Goal: Entertainment & Leisure: Consume media (video, audio)

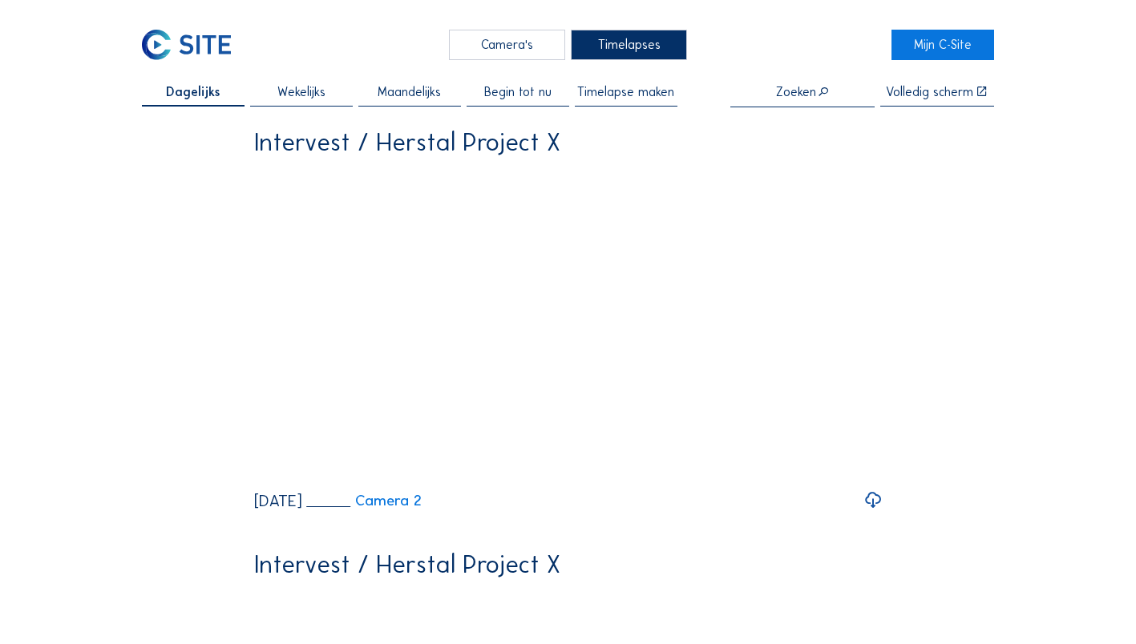
click at [511, 47] on div "Camera's" at bounding box center [507, 45] width 116 height 30
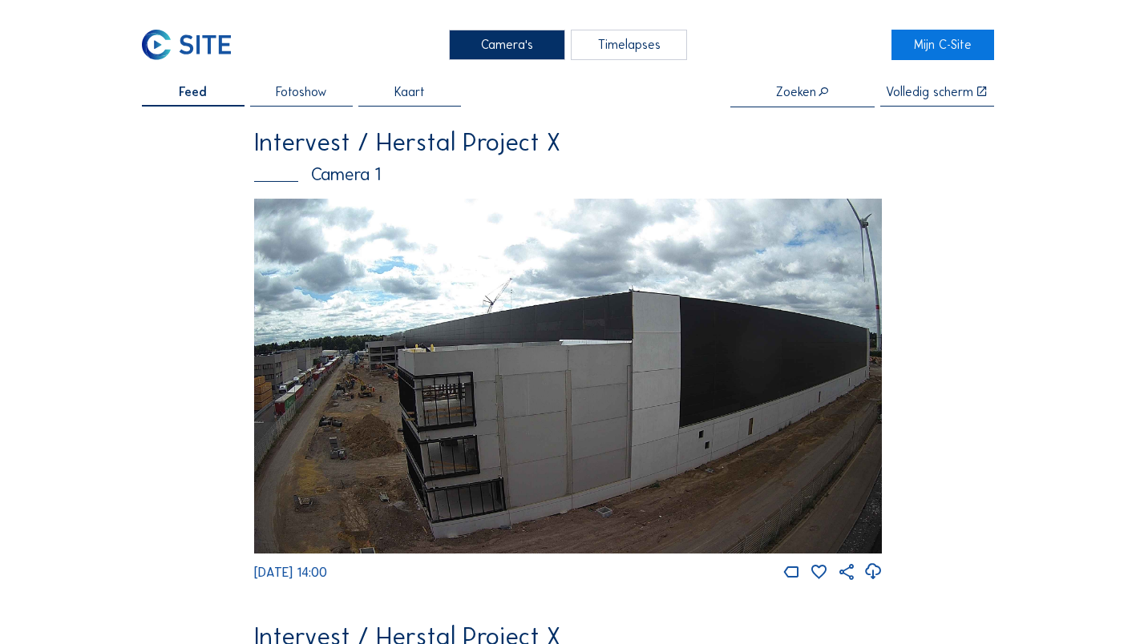
click at [407, 414] on img at bounding box center [568, 376] width 628 height 355
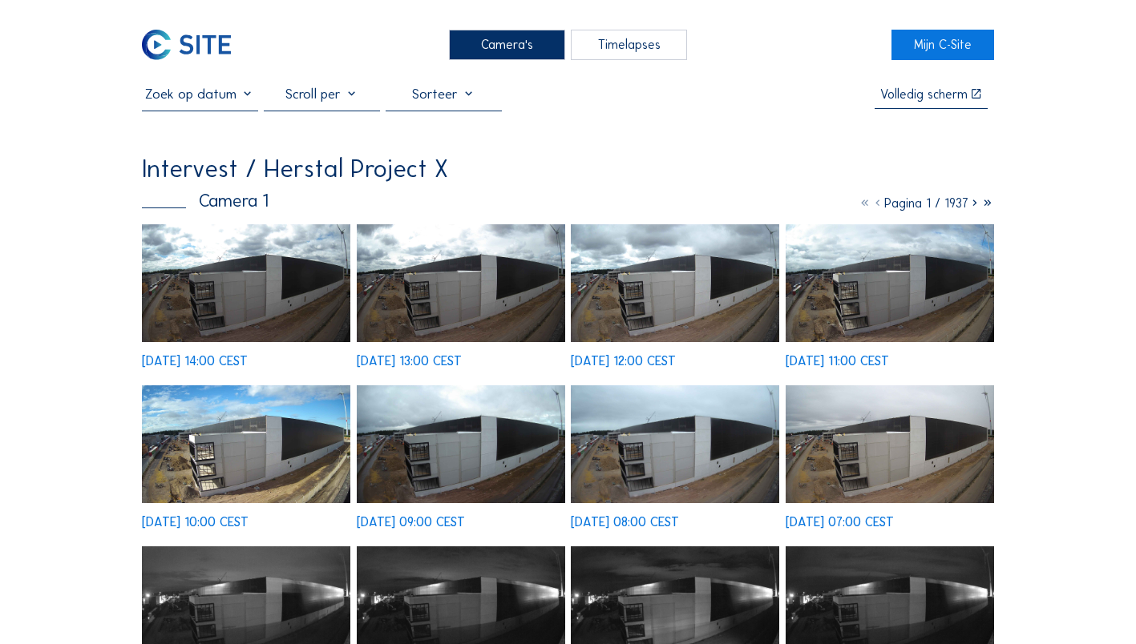
click at [251, 289] on img at bounding box center [246, 283] width 208 height 118
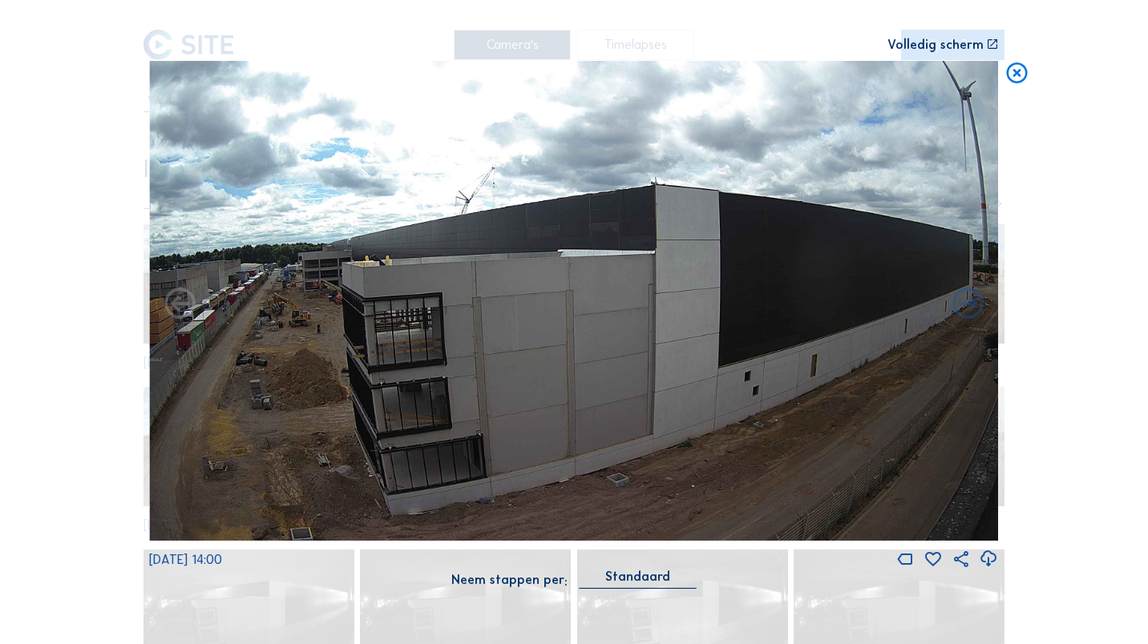
click at [955, 48] on div "Volledig scherm" at bounding box center [935, 44] width 96 height 13
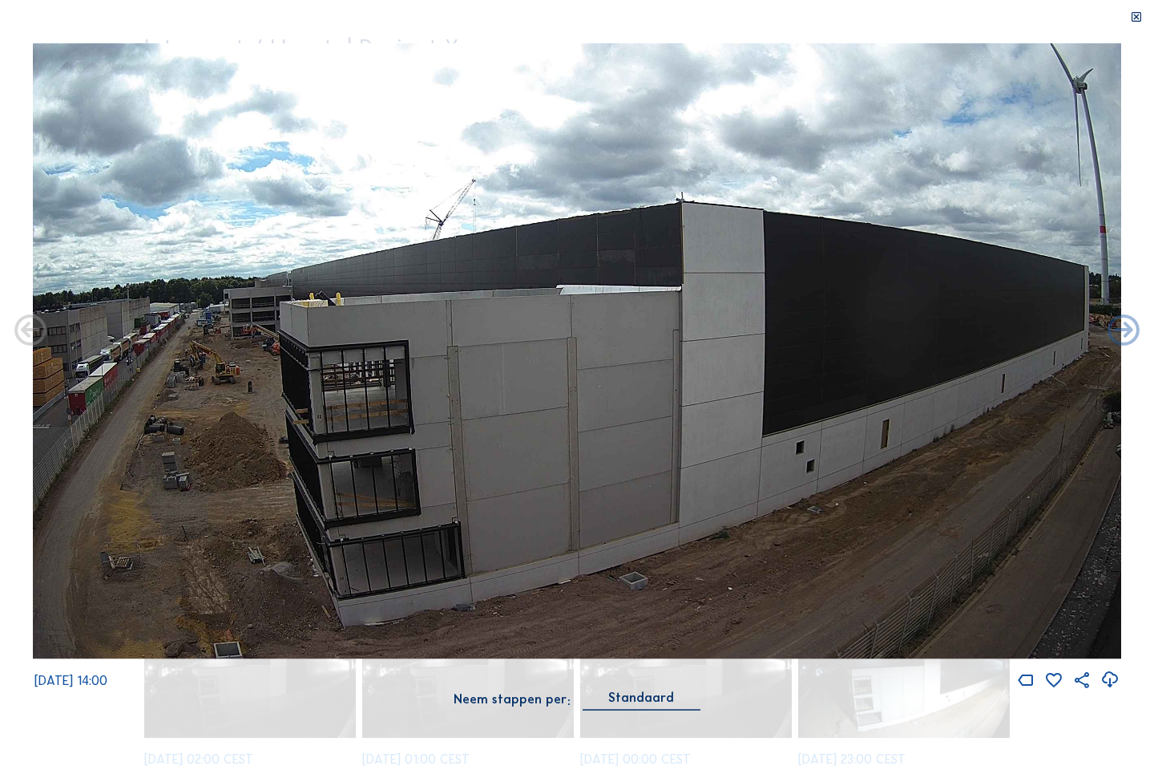
click at [1134, 18] on icon at bounding box center [1136, 17] width 13 height 13
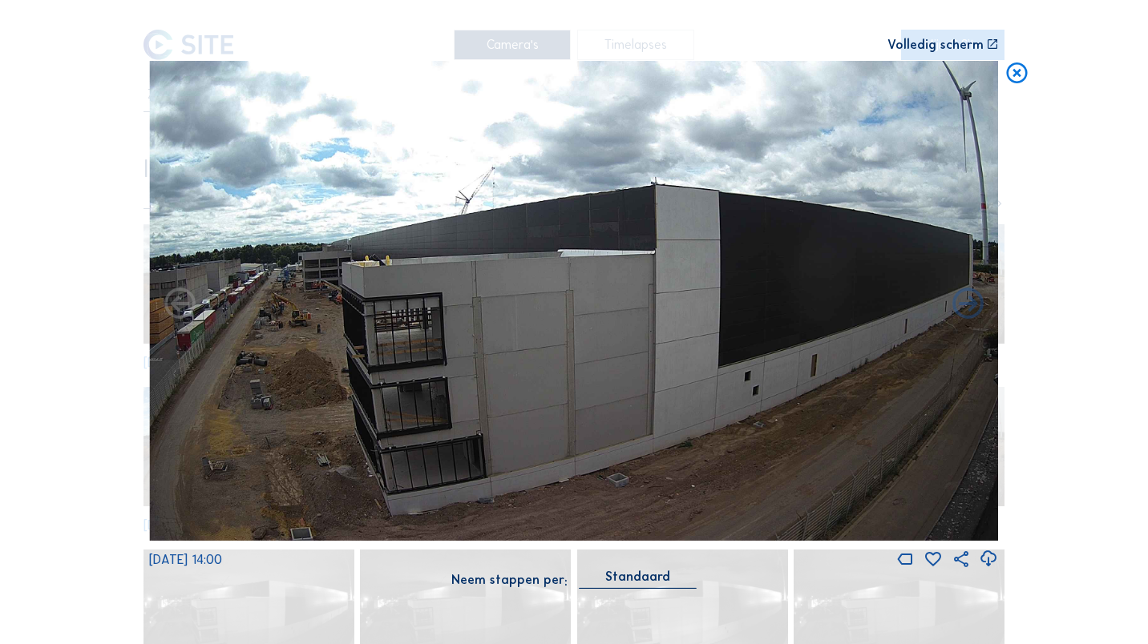
click at [1016, 79] on icon at bounding box center [1016, 74] width 25 height 26
